Goal: Task Accomplishment & Management: Manage account settings

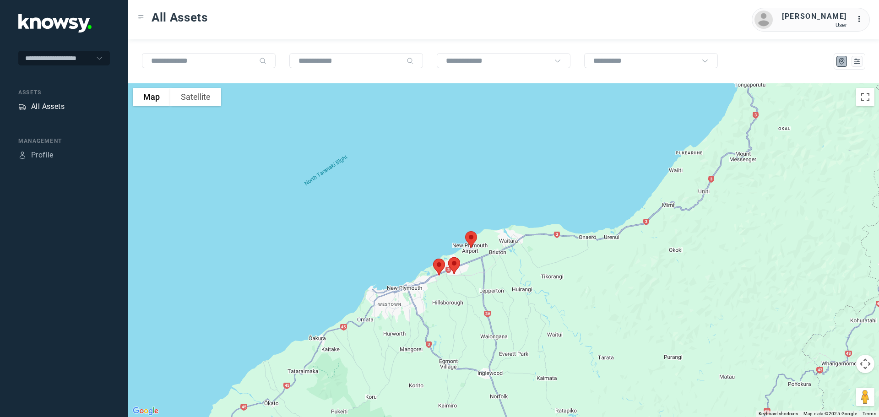
click at [45, 104] on div "All Assets" at bounding box center [47, 106] width 33 height 11
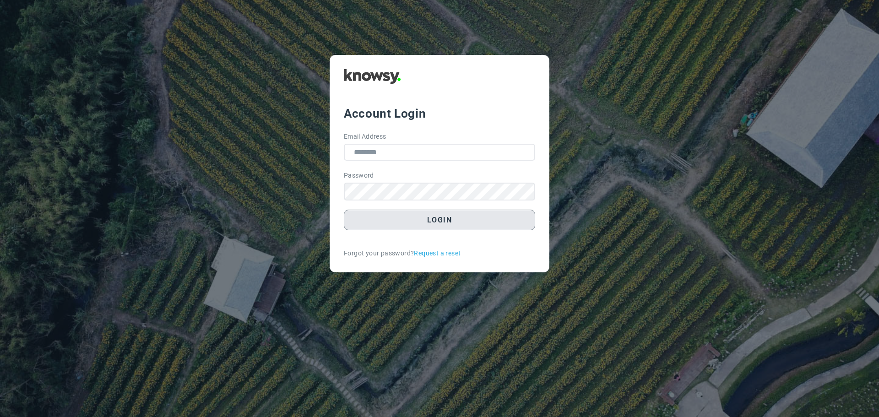
type input "**********"
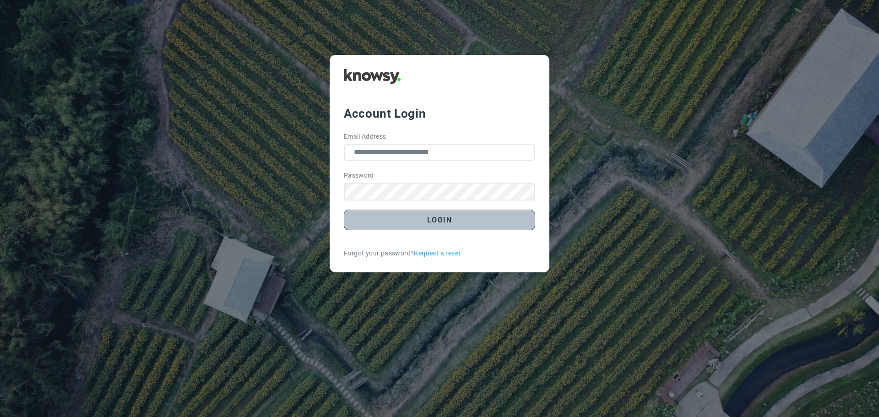
click at [449, 220] on button "Login" at bounding box center [439, 220] width 191 height 21
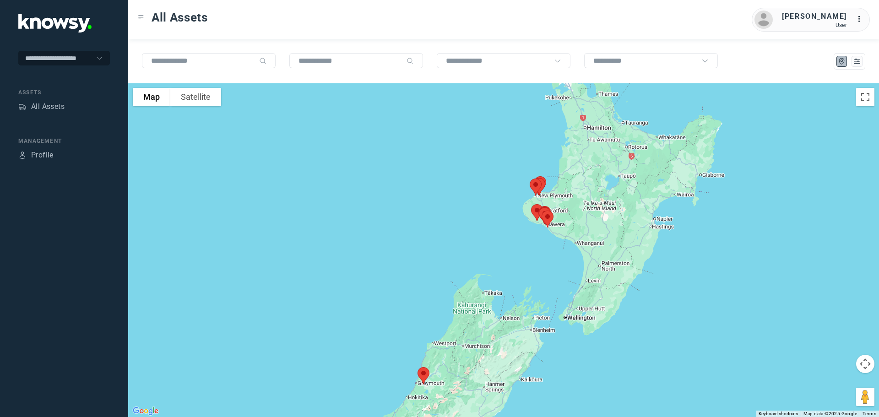
drag, startPoint x: 547, startPoint y: 161, endPoint x: 520, endPoint y: 215, distance: 60.6
click at [520, 215] on div at bounding box center [503, 250] width 750 height 334
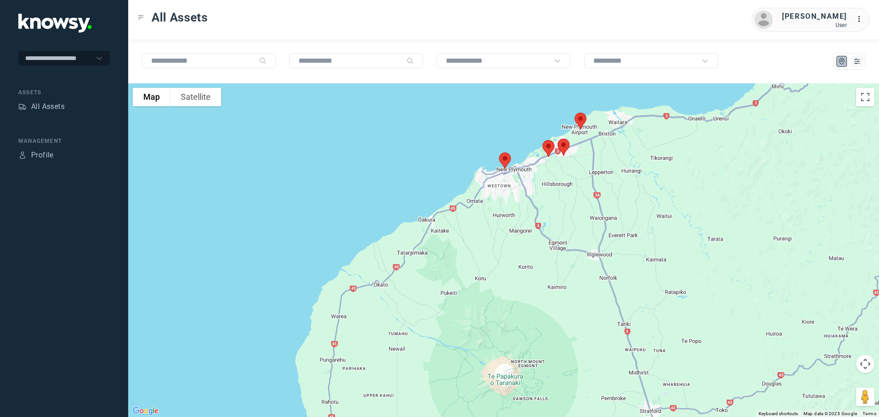
click at [501, 158] on img at bounding box center [504, 161] width 19 height 24
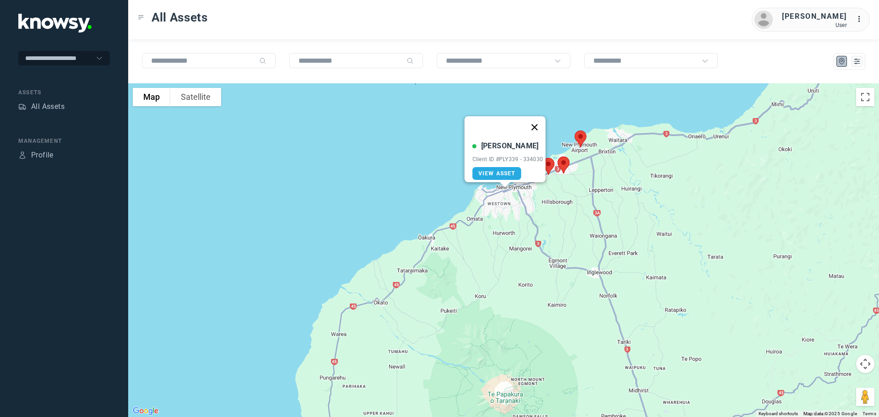
click at [537, 118] on button "Close" at bounding box center [534, 127] width 22 height 22
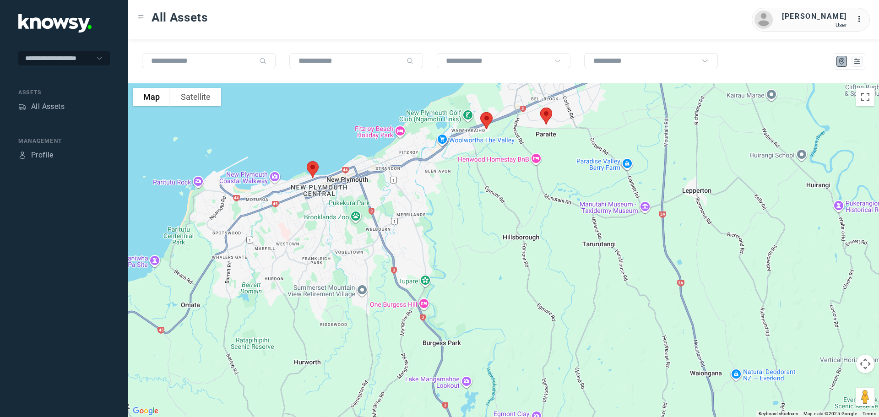
drag, startPoint x: 538, startPoint y: 151, endPoint x: 497, endPoint y: 225, distance: 85.2
click at [500, 226] on div at bounding box center [503, 250] width 750 height 334
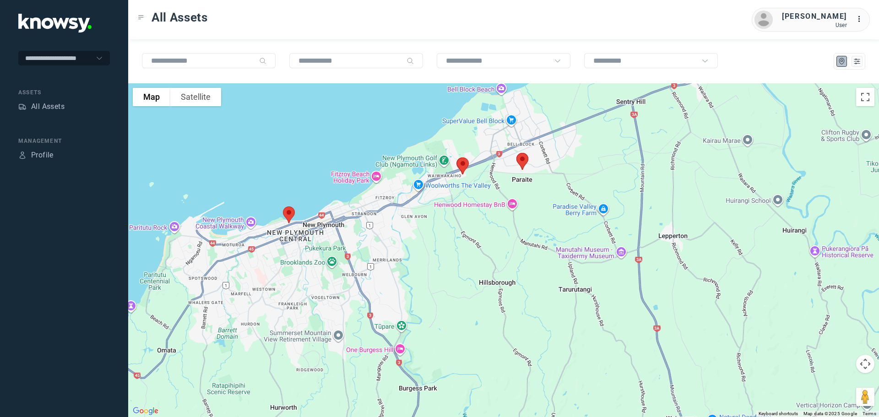
click at [463, 161] on img at bounding box center [462, 166] width 19 height 24
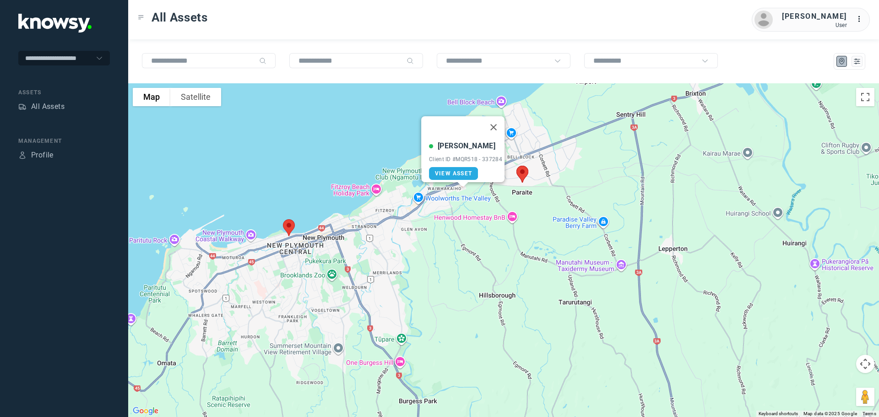
click at [498, 121] on button "Close" at bounding box center [493, 127] width 22 height 22
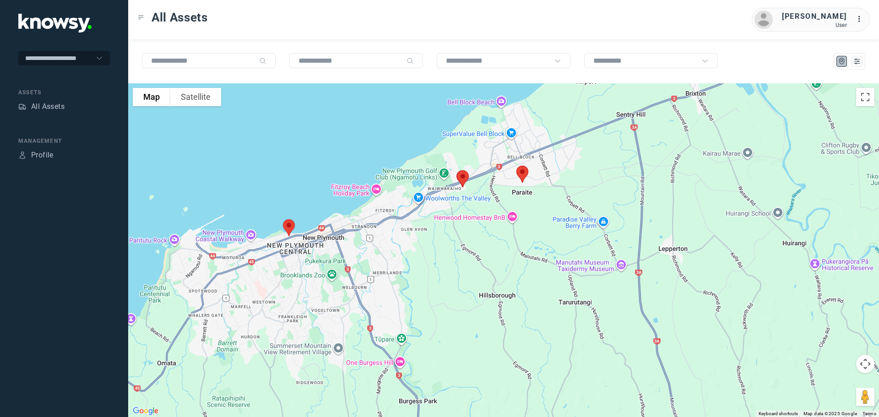
click at [522, 173] on img at bounding box center [521, 174] width 19 height 24
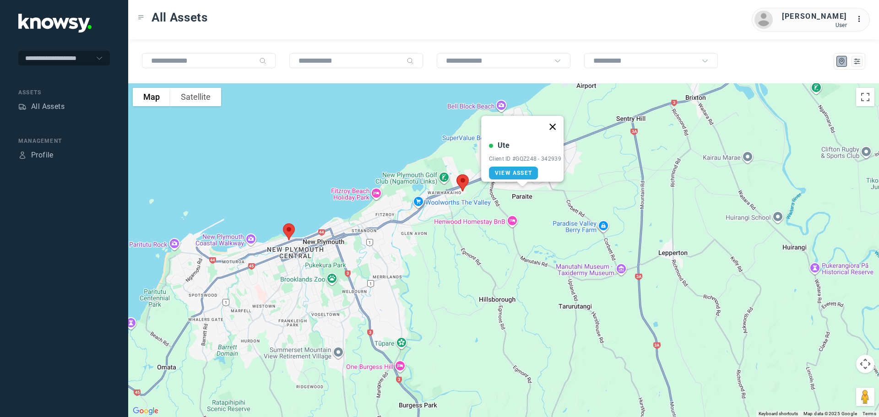
click at [560, 118] on button "Close" at bounding box center [552, 127] width 22 height 22
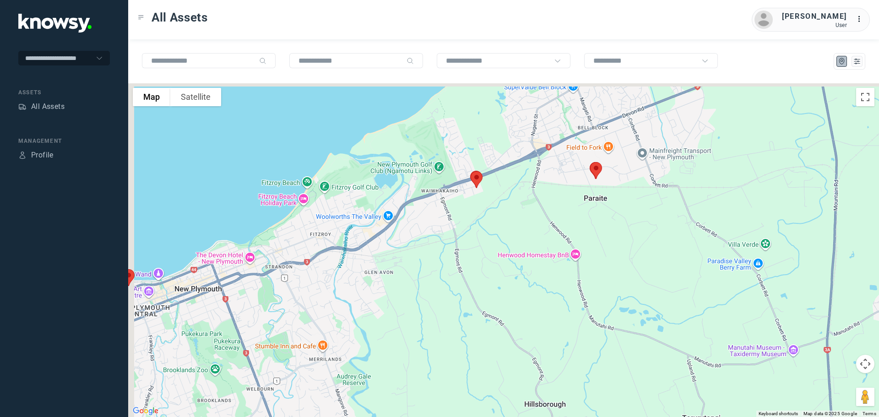
drag, startPoint x: 473, startPoint y: 167, endPoint x: 486, endPoint y: 205, distance: 40.4
click at [486, 192] on img at bounding box center [476, 179] width 19 height 24
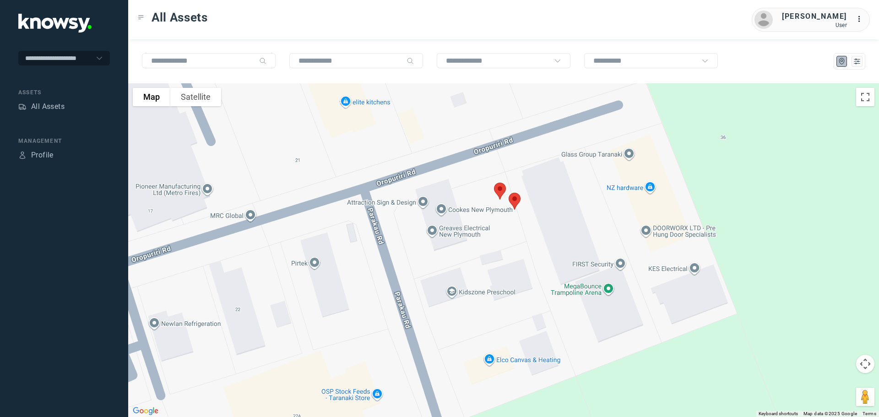
click at [497, 186] on img at bounding box center [499, 191] width 19 height 24
click at [532, 132] on button "Close" at bounding box center [530, 140] width 22 height 22
click at [512, 200] on img at bounding box center [514, 201] width 19 height 24
click at [547, 142] on button "Close" at bounding box center [545, 150] width 22 height 22
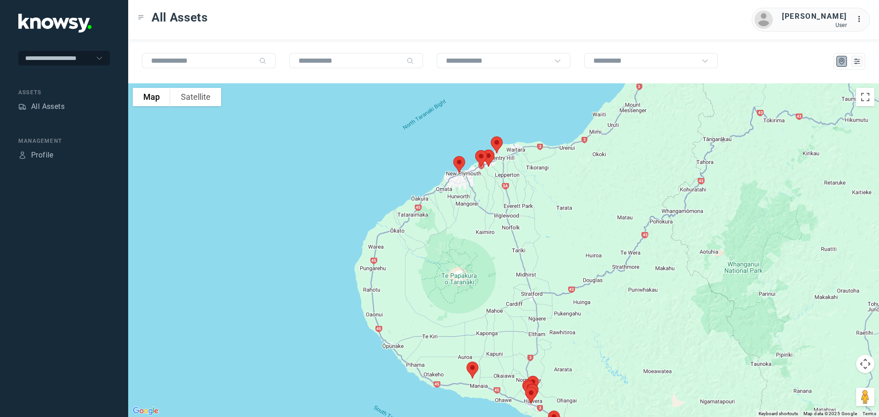
drag, startPoint x: 488, startPoint y: 284, endPoint x: 489, endPoint y: 154, distance: 130.4
click at [489, 154] on div at bounding box center [503, 250] width 750 height 334
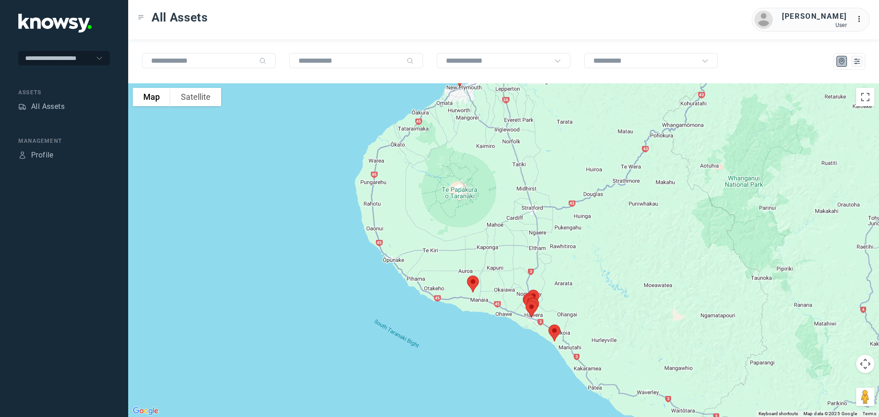
click at [472, 283] on img at bounding box center [472, 284] width 19 height 24
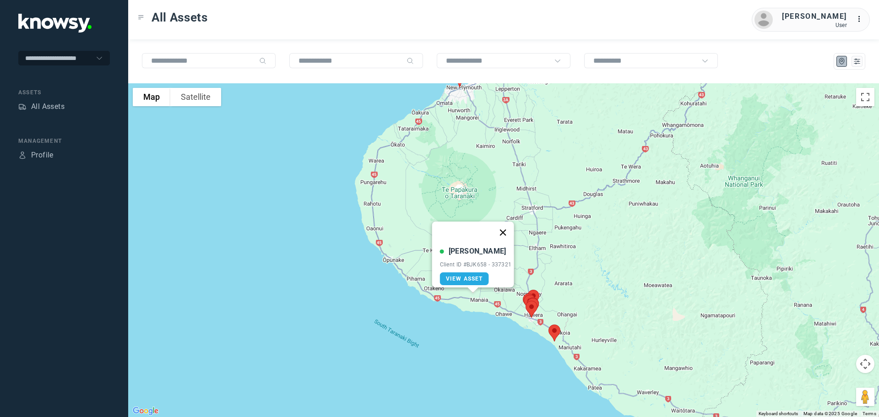
click at [507, 226] on button "Close" at bounding box center [502, 232] width 22 height 22
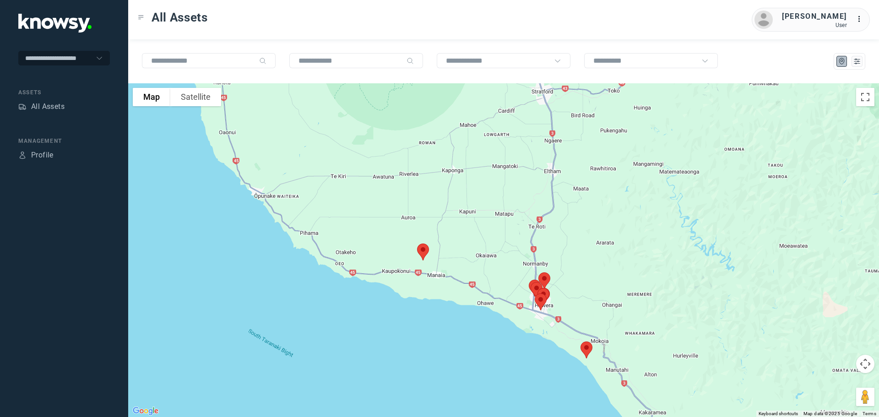
drag, startPoint x: 523, startPoint y: 292, endPoint x: 470, endPoint y: 148, distance: 153.3
click at [470, 148] on div at bounding box center [503, 250] width 750 height 334
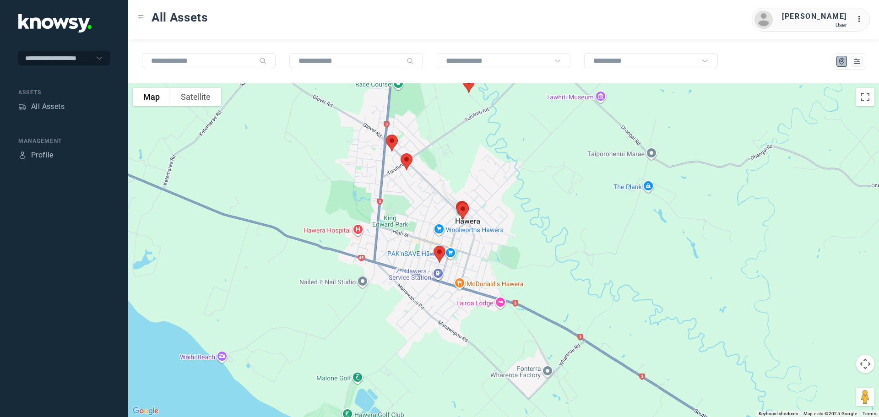
click at [439, 255] on img at bounding box center [439, 254] width 19 height 24
click at [471, 196] on button "Close" at bounding box center [469, 203] width 22 height 22
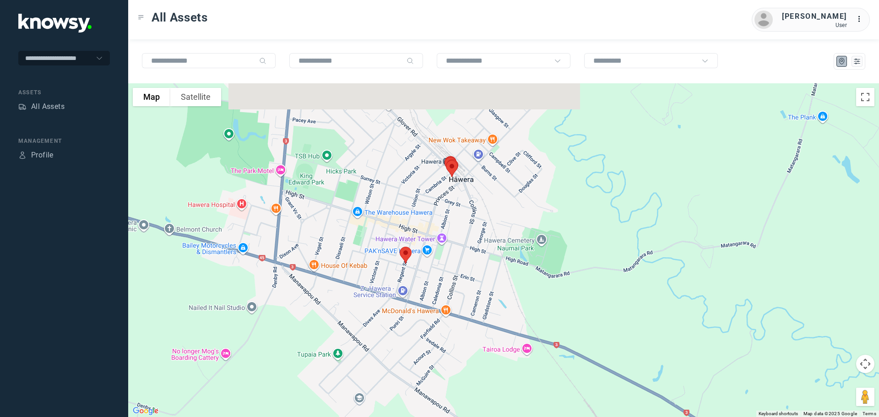
drag, startPoint x: 442, startPoint y: 179, endPoint x: 453, endPoint y: 246, distance: 67.7
click at [453, 246] on div at bounding box center [503, 250] width 750 height 334
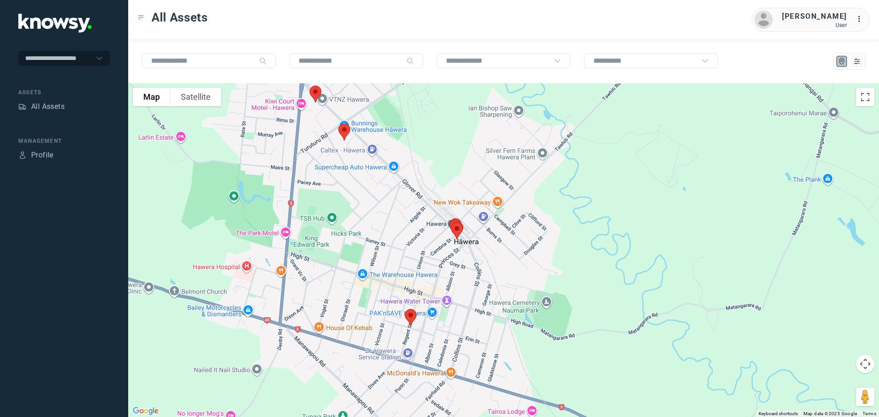
click at [344, 128] on img at bounding box center [343, 132] width 19 height 24
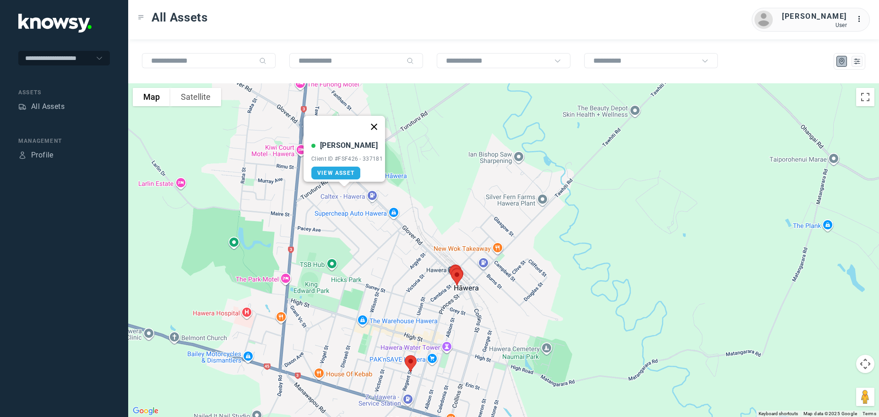
click at [379, 123] on button "Close" at bounding box center [374, 127] width 22 height 22
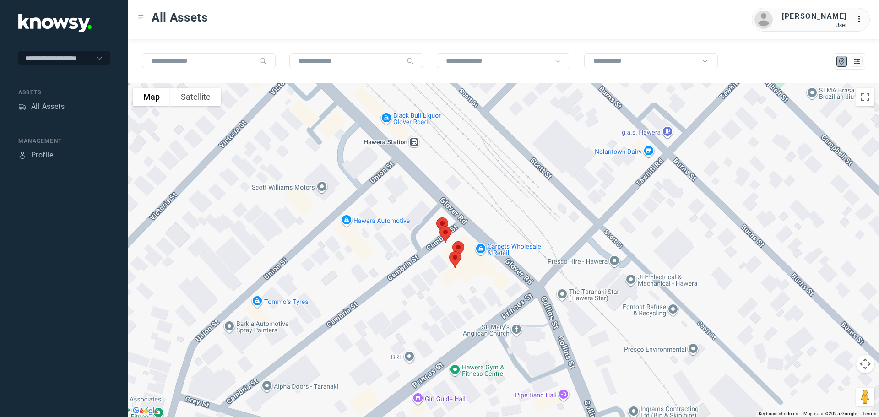
drag, startPoint x: 472, startPoint y: 219, endPoint x: 464, endPoint y: 155, distance: 65.0
click at [464, 155] on div at bounding box center [503, 250] width 750 height 334
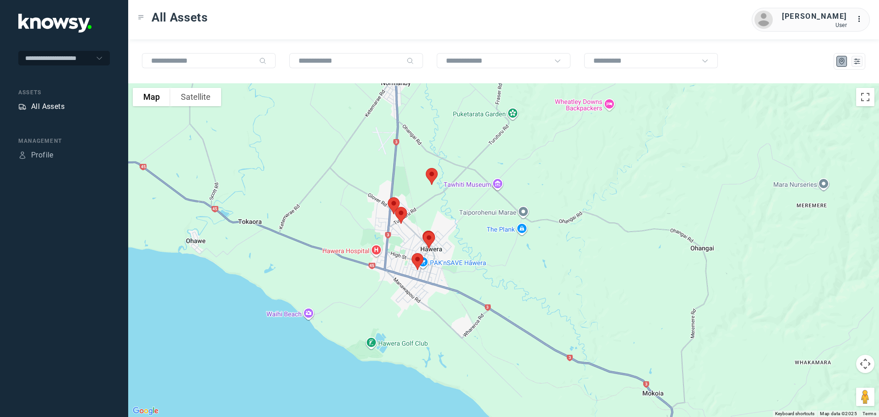
click at [52, 105] on div "All Assets" at bounding box center [47, 106] width 33 height 11
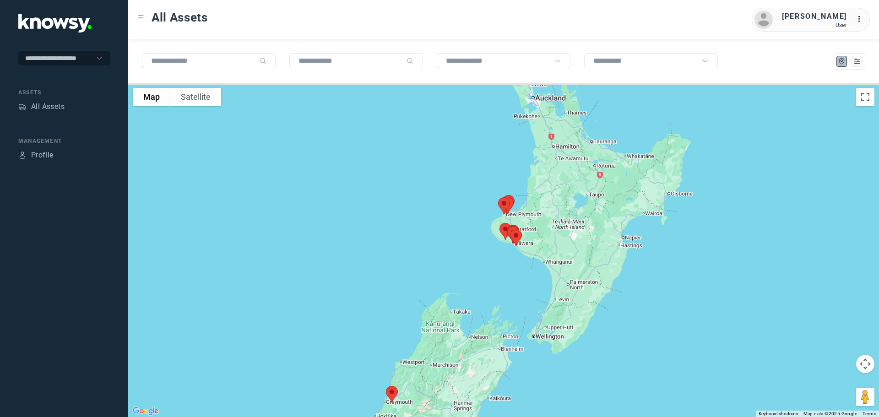
drag, startPoint x: 556, startPoint y: 224, endPoint x: 499, endPoint y: 287, distance: 85.2
click at [499, 287] on div at bounding box center [503, 250] width 750 height 334
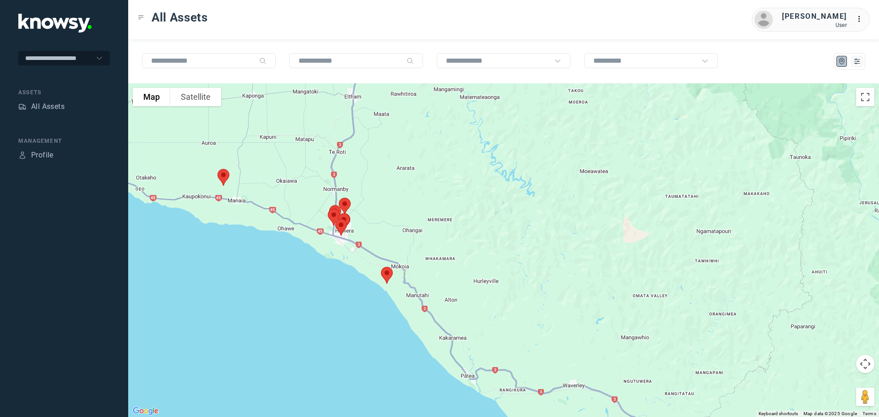
click at [387, 271] on img at bounding box center [386, 275] width 19 height 24
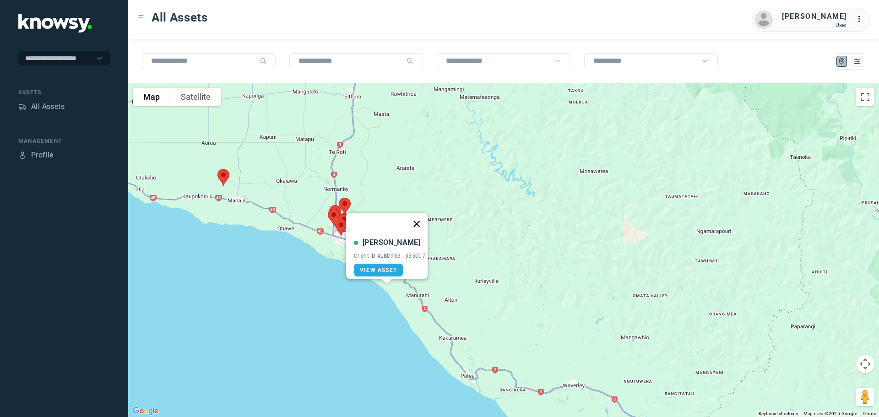
click at [417, 216] on button "Close" at bounding box center [416, 224] width 22 height 22
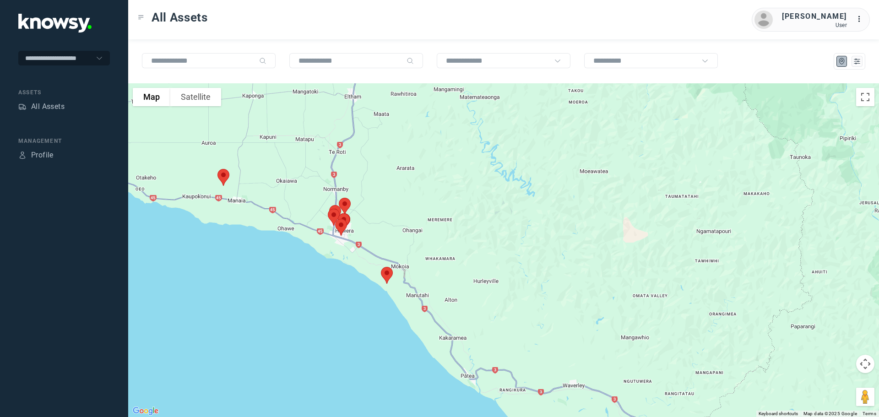
click at [226, 175] on img at bounding box center [223, 177] width 19 height 24
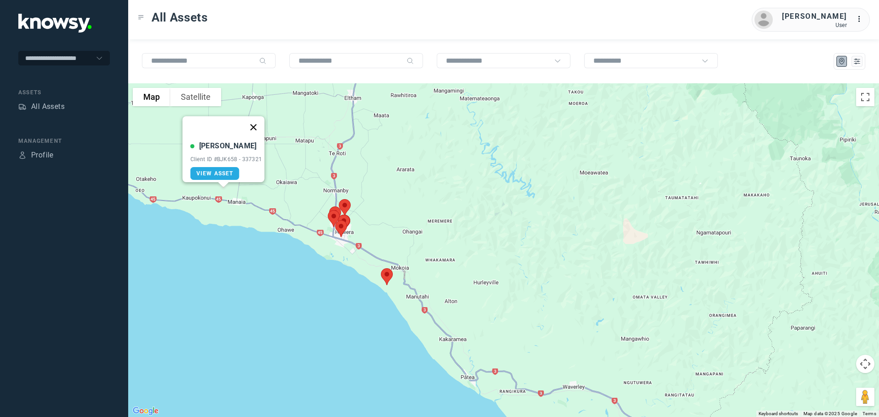
click at [254, 121] on button "Close" at bounding box center [253, 127] width 22 height 22
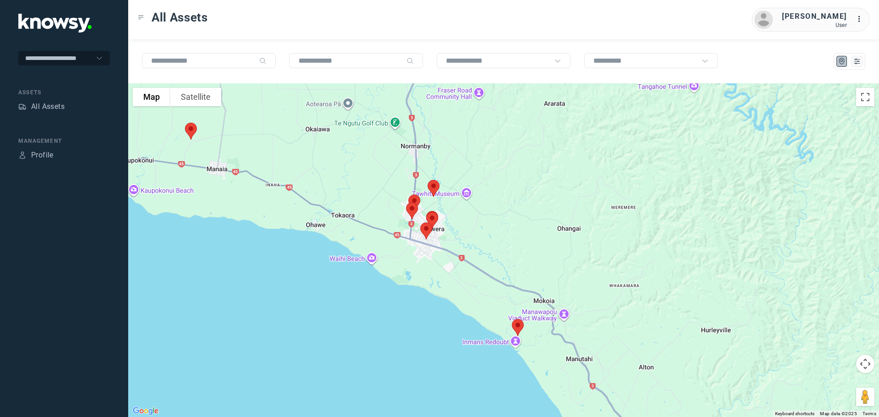
drag, startPoint x: 303, startPoint y: 207, endPoint x: 275, endPoint y: 150, distance: 63.2
click at [275, 151] on div at bounding box center [503, 250] width 750 height 334
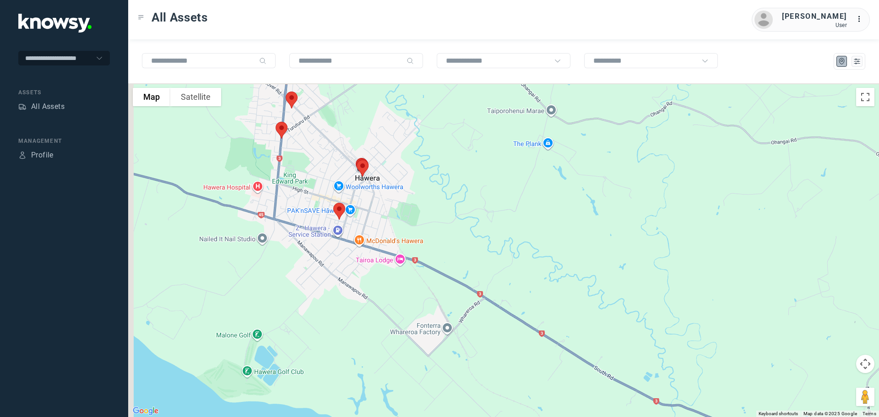
drag, startPoint x: 361, startPoint y: 183, endPoint x: 421, endPoint y: 207, distance: 64.1
click at [421, 207] on div at bounding box center [503, 250] width 750 height 334
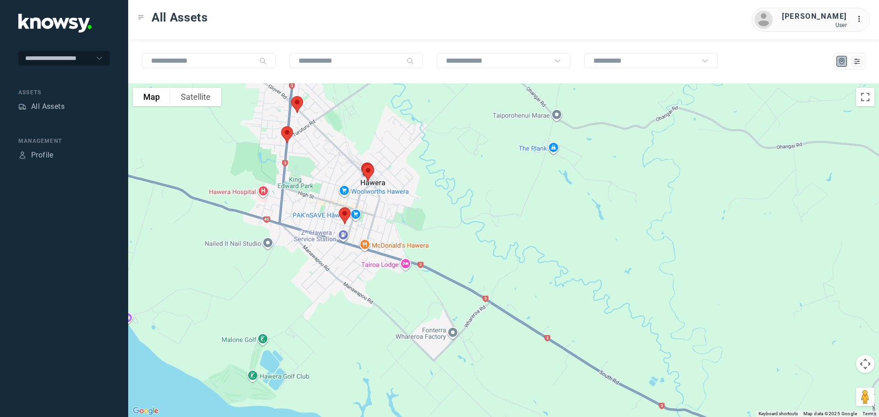
click at [346, 217] on img at bounding box center [344, 216] width 19 height 24
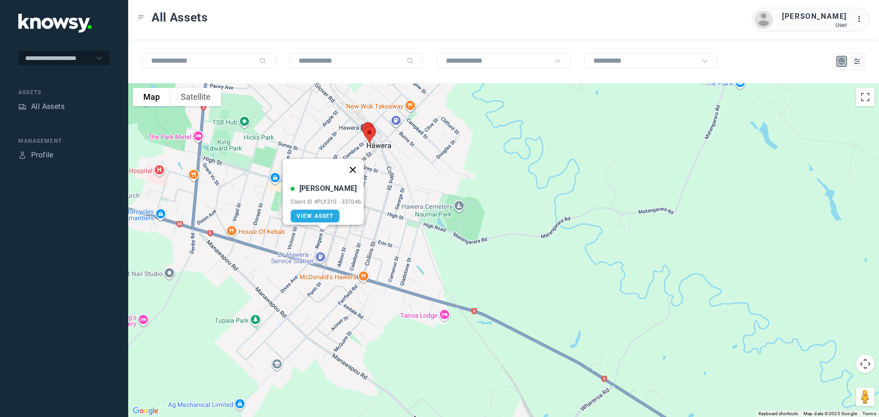
click at [360, 163] on button "Close" at bounding box center [352, 170] width 22 height 22
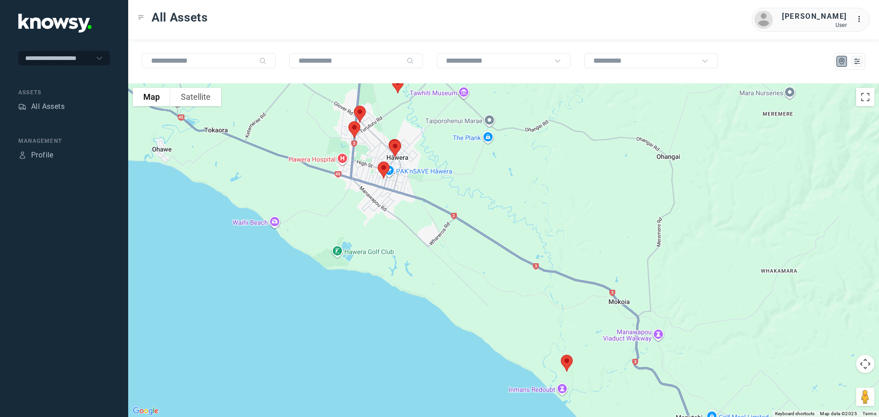
click at [355, 125] on img at bounding box center [354, 130] width 19 height 24
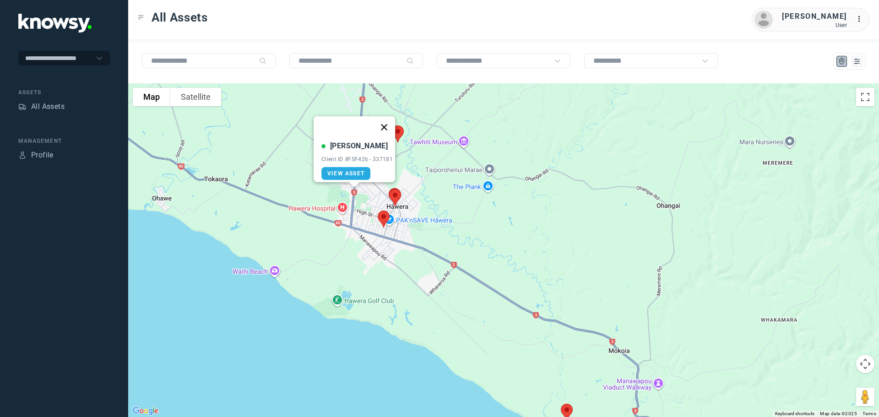
click at [389, 119] on button "Close" at bounding box center [384, 127] width 22 height 22
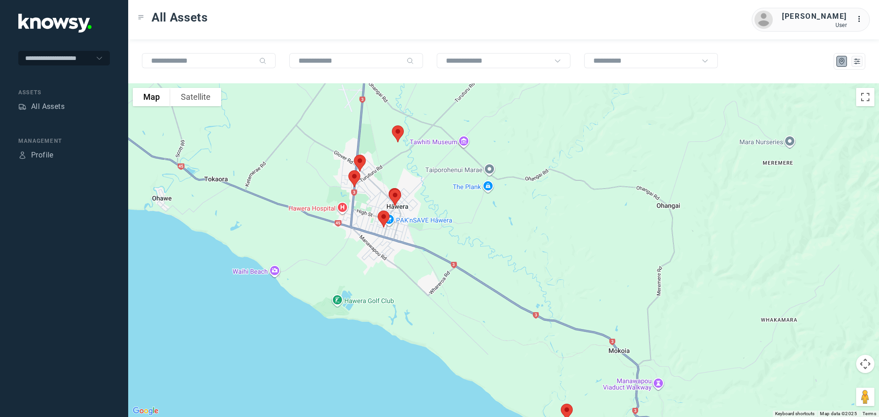
click at [361, 160] on img at bounding box center [359, 163] width 19 height 24
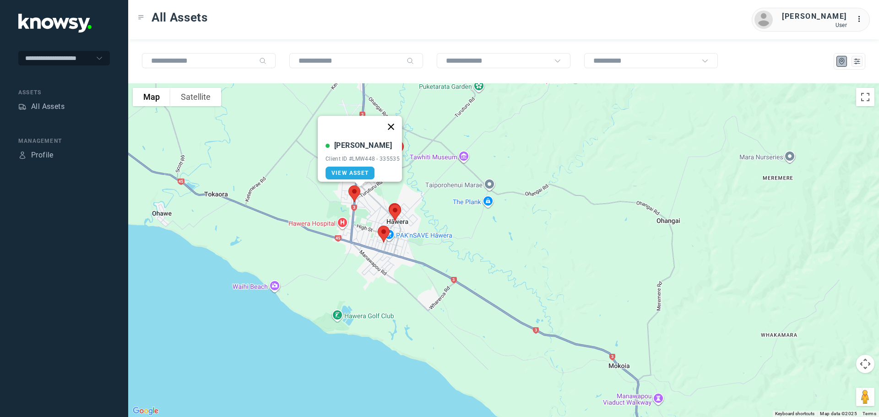
click at [393, 117] on button "Close" at bounding box center [391, 127] width 22 height 22
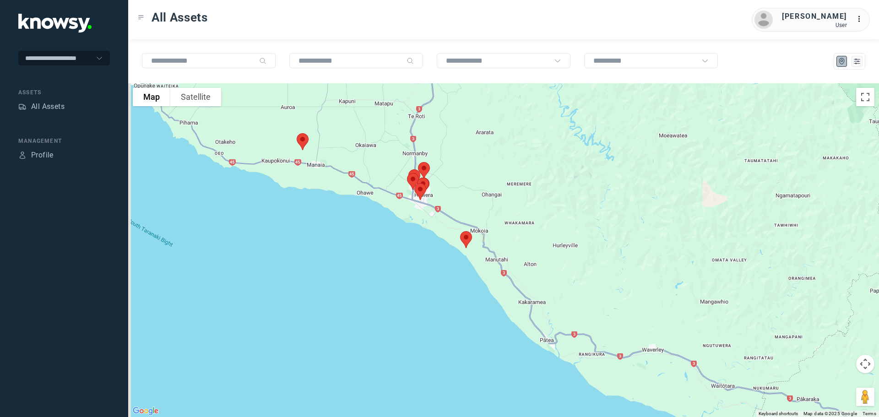
drag, startPoint x: 339, startPoint y: 113, endPoint x: 370, endPoint y: 335, distance: 224.5
click at [370, 335] on div "To navigate, press the arrow keys." at bounding box center [503, 250] width 750 height 334
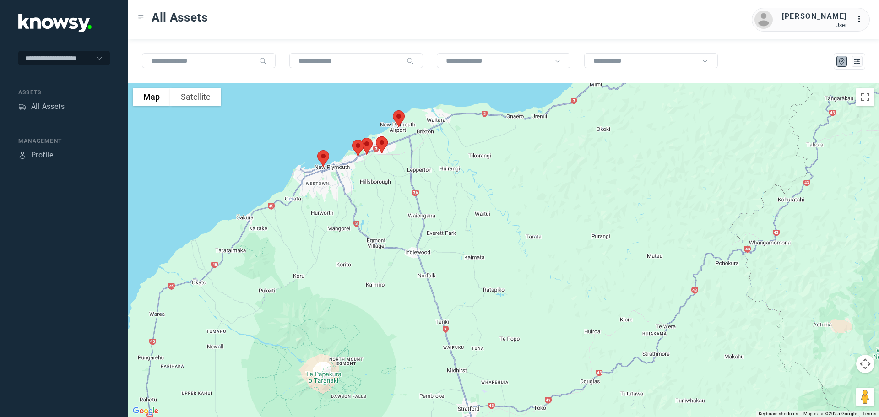
drag, startPoint x: 363, startPoint y: 216, endPoint x: 371, endPoint y: 253, distance: 38.0
click at [371, 253] on div at bounding box center [503, 250] width 750 height 334
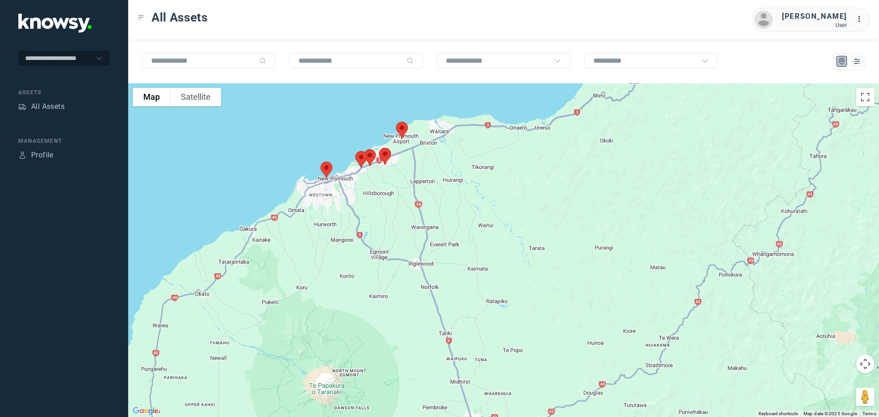
click at [385, 154] on img at bounding box center [384, 156] width 19 height 24
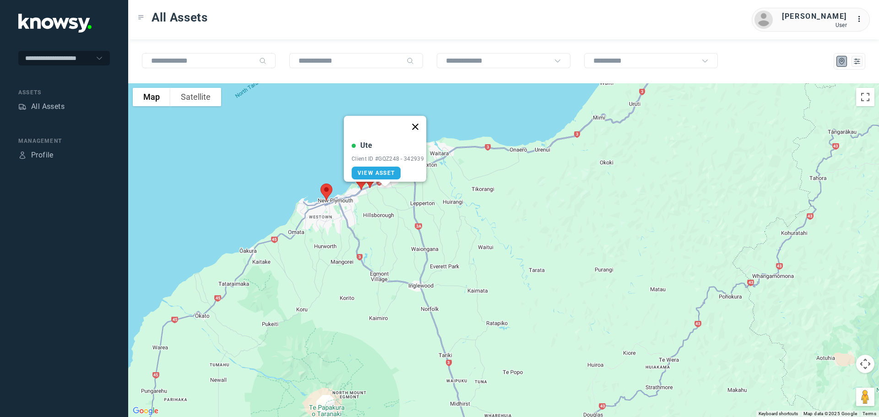
click at [419, 120] on button "Close" at bounding box center [415, 127] width 22 height 22
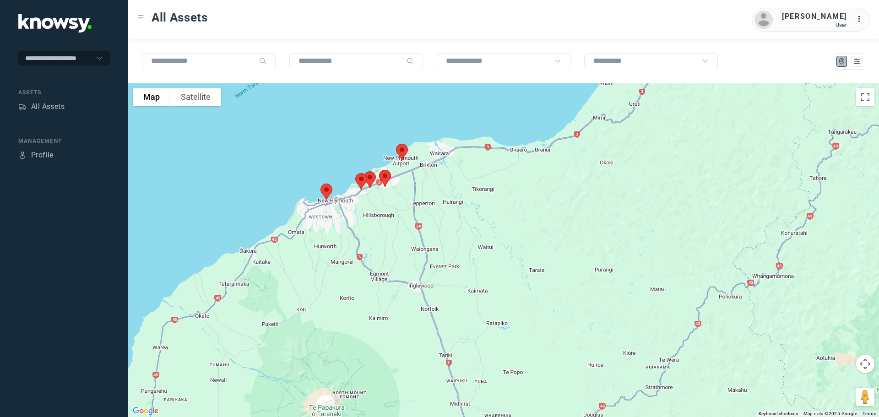
click at [360, 181] on img at bounding box center [360, 181] width 19 height 24
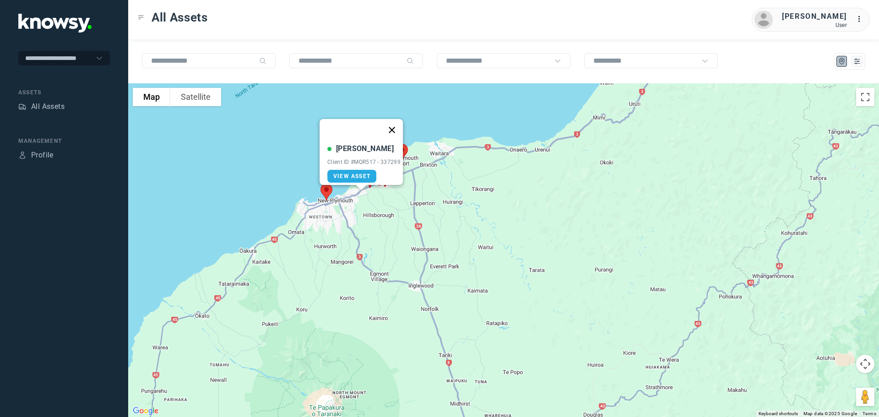
click at [396, 124] on button "Close" at bounding box center [392, 130] width 22 height 22
